Goal: Navigation & Orientation: Find specific page/section

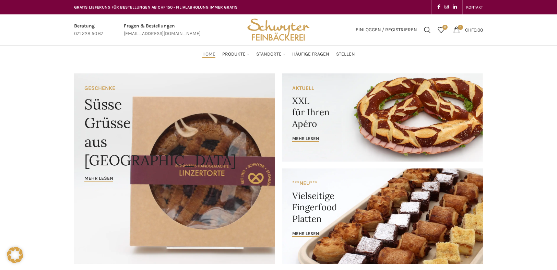
click at [299, 30] on img "Site logo" at bounding box center [278, 29] width 67 height 31
click at [202, 55] on div "Home Produkte PRODUKT KATEGORIEN Apéro & Häppchen Spezialitäten [PERSON_NAME] &…" at bounding box center [279, 54] width 416 height 14
click at [213, 56] on span "Home" at bounding box center [208, 54] width 13 height 7
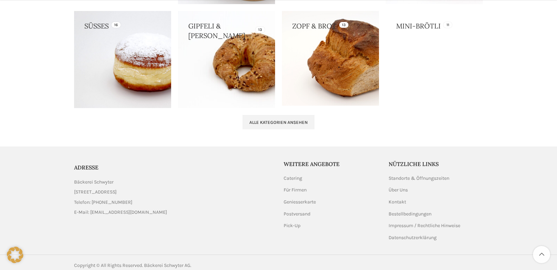
scroll to position [735, 0]
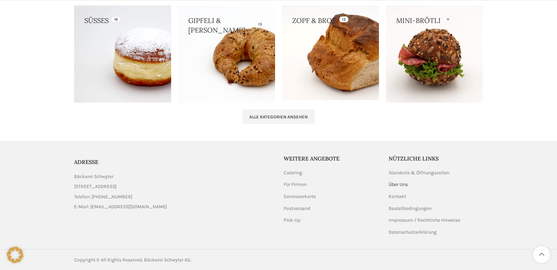
click at [395, 184] on link "Über Uns" at bounding box center [398, 184] width 20 height 7
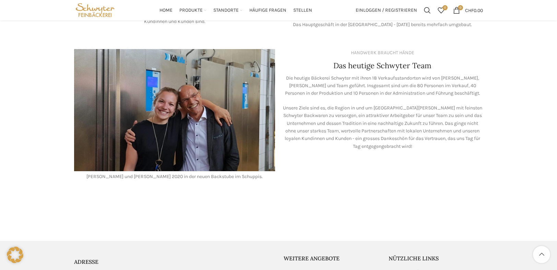
scroll to position [515, 0]
